Goal: Navigation & Orientation: Find specific page/section

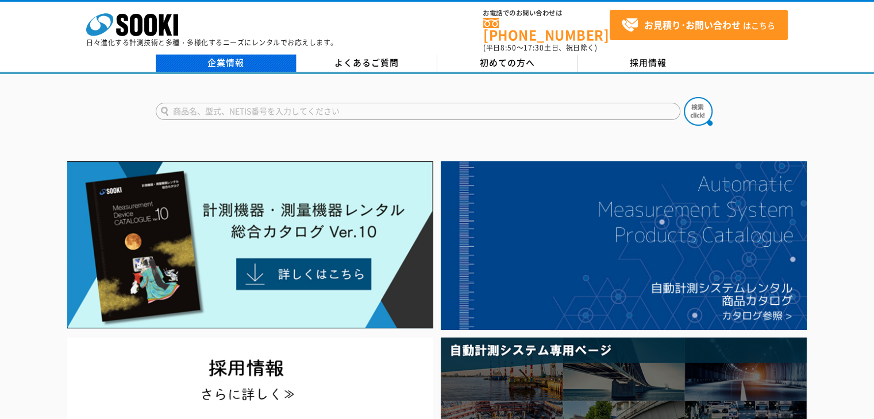
click at [231, 62] on link "企業情報" at bounding box center [226, 63] width 141 height 17
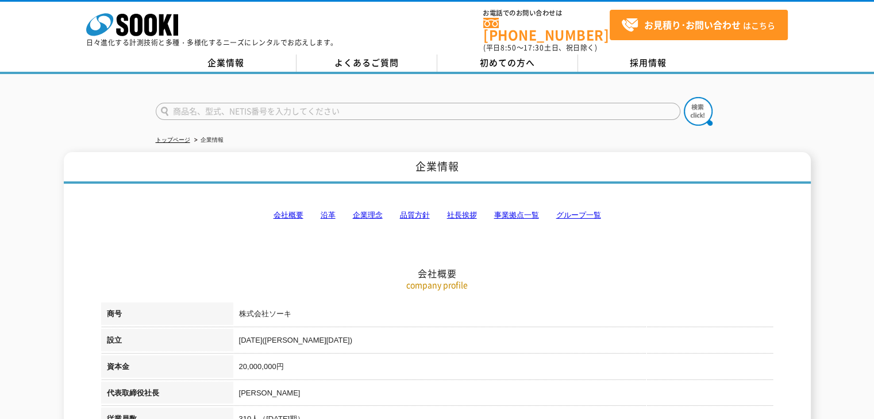
click at [515, 211] on link "事業拠点一覧" at bounding box center [516, 215] width 45 height 9
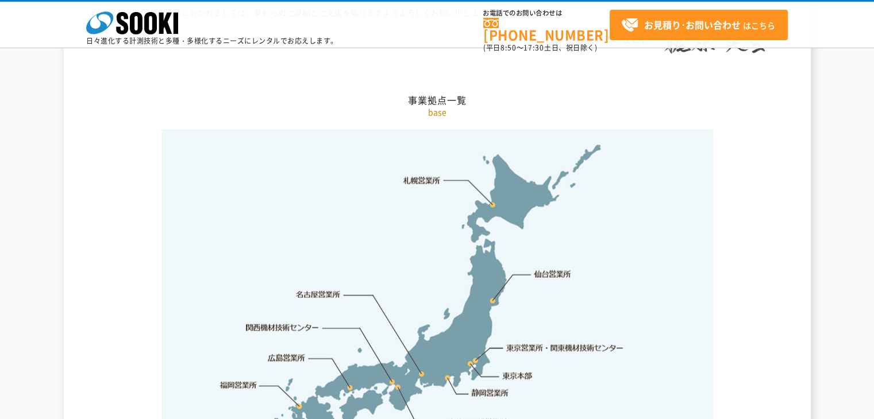
scroll to position [2363, 0]
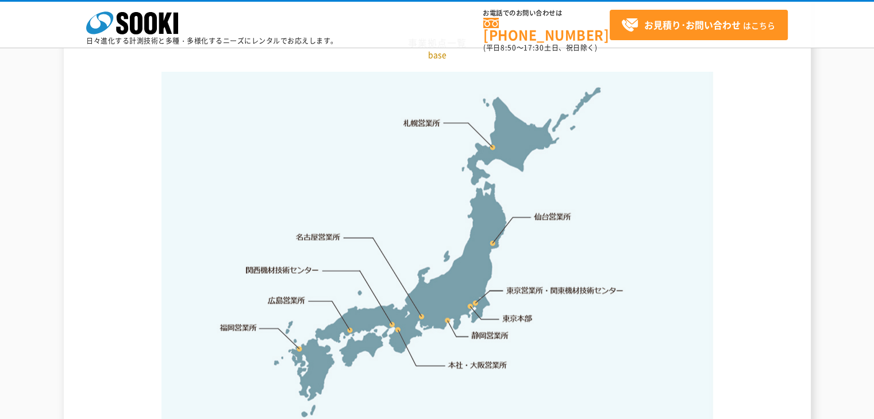
click at [525, 285] on link "東京営業所・関東機材技術センター" at bounding box center [566, 290] width 118 height 11
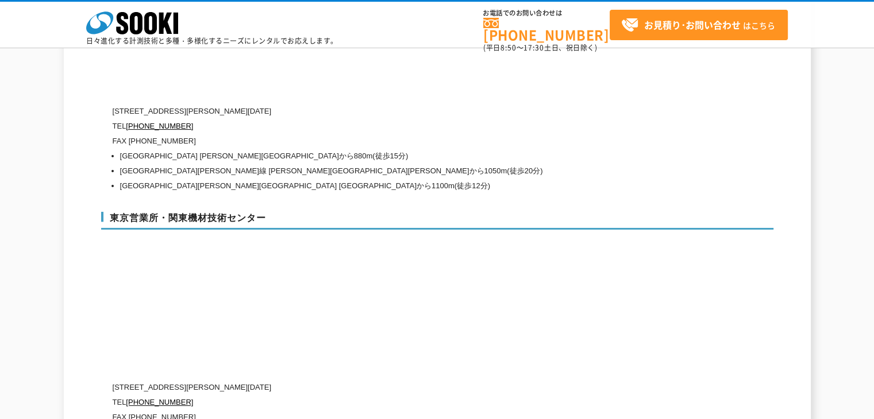
scroll to position [4734, 0]
